Goal: Task Accomplishment & Management: Complete application form

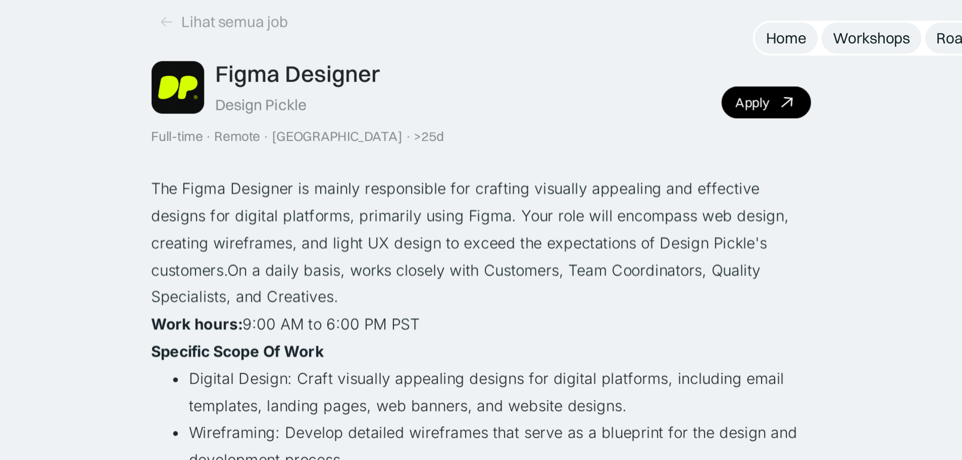
scroll to position [25, 0]
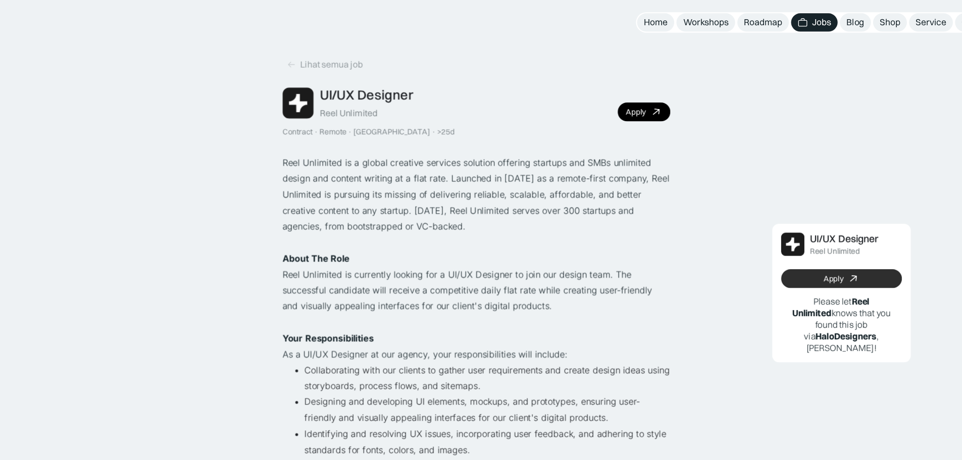
click at [832, 255] on link "Apply" at bounding box center [814, 253] width 110 height 17
